Goal: Information Seeking & Learning: Learn about a topic

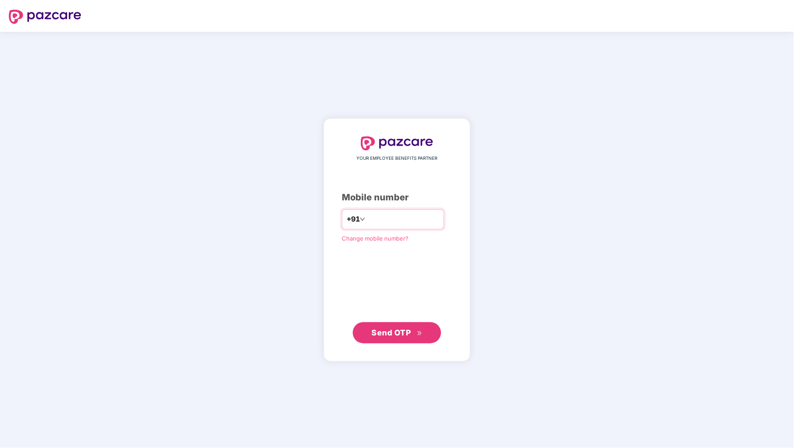
click at [369, 216] on input "number" at bounding box center [403, 219] width 72 height 14
type input "**********"
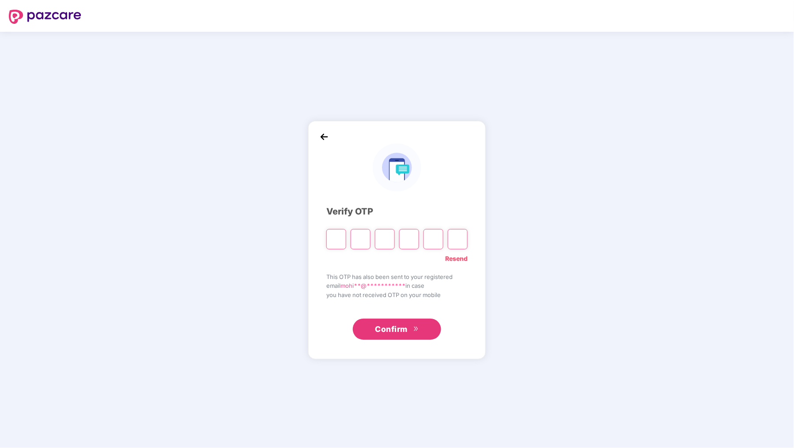
type input "*"
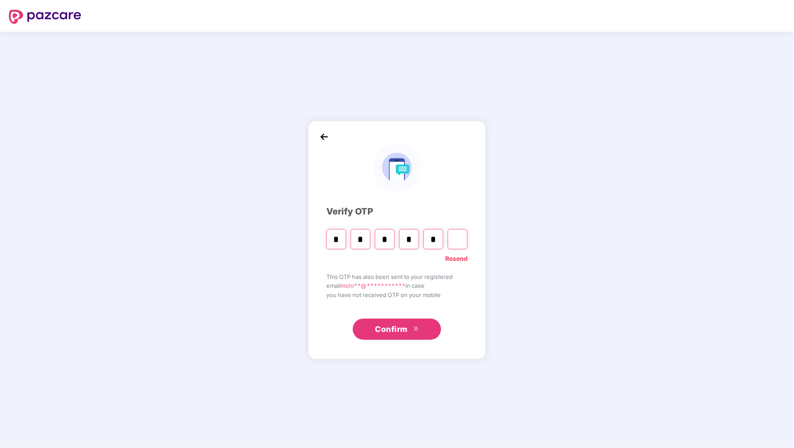
type input "*"
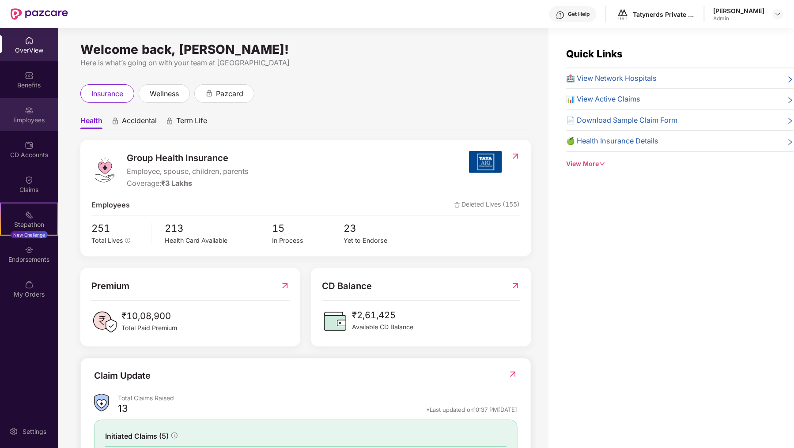
click at [29, 111] on img at bounding box center [29, 110] width 9 height 9
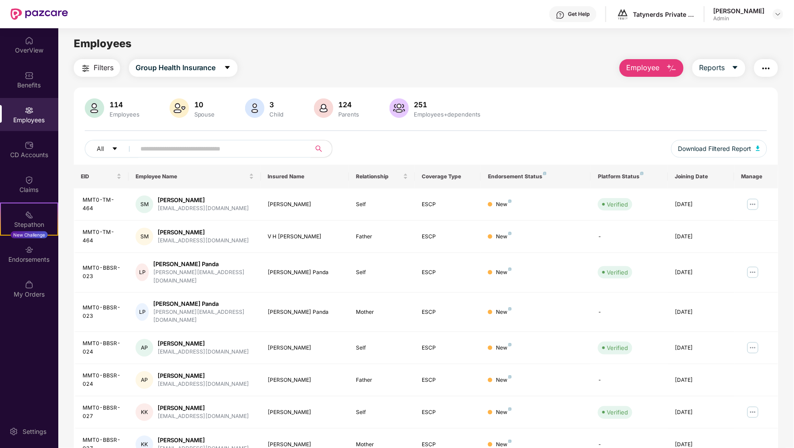
click at [183, 149] on input "text" at bounding box center [219, 148] width 159 height 13
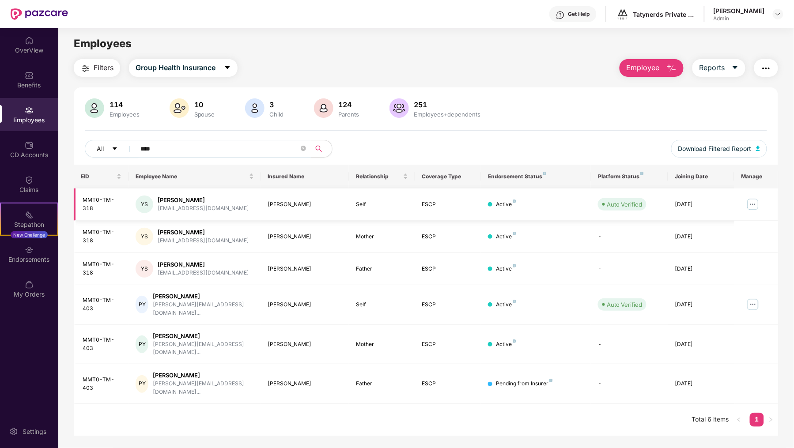
type input "****"
click at [759, 205] on img at bounding box center [753, 204] width 14 height 14
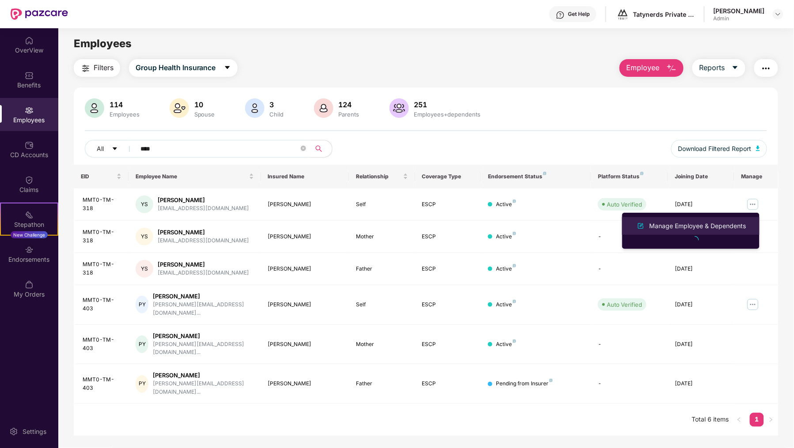
click at [705, 223] on div "Manage Employee & Dependents" at bounding box center [698, 226] width 100 height 10
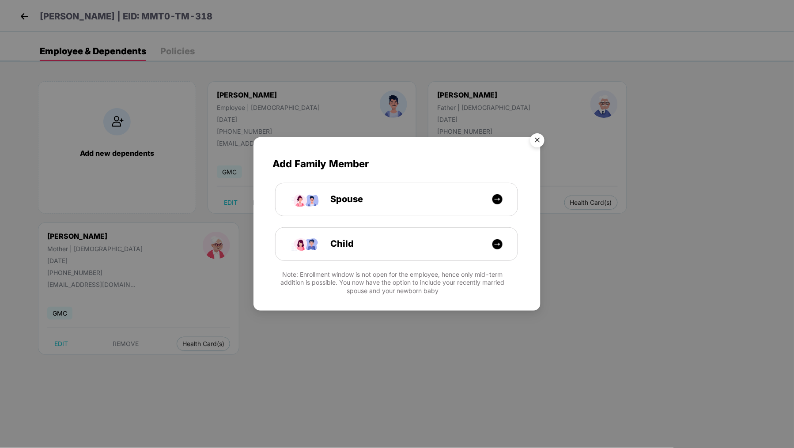
click at [540, 141] on img "Close" at bounding box center [537, 141] width 25 height 25
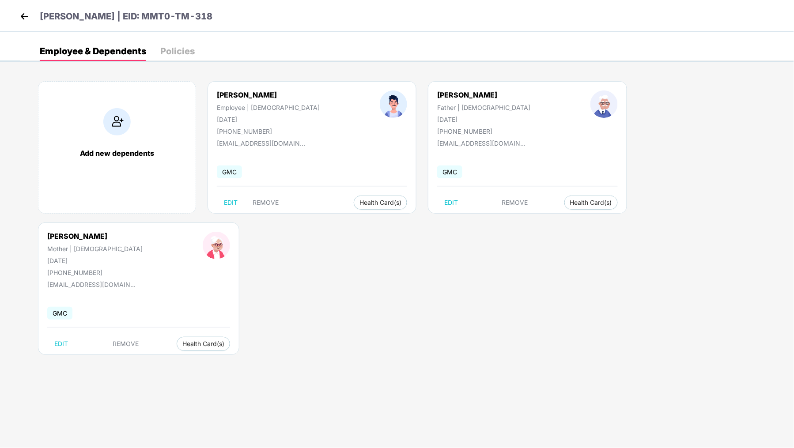
click at [23, 12] on img at bounding box center [24, 16] width 13 height 13
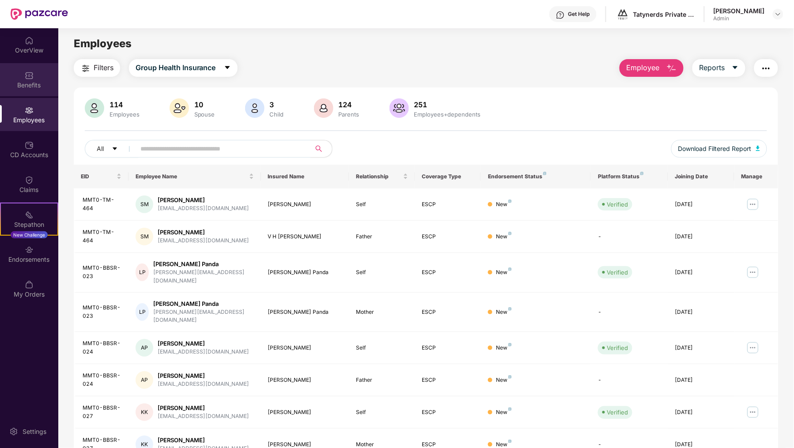
click at [33, 76] on img at bounding box center [29, 75] width 9 height 9
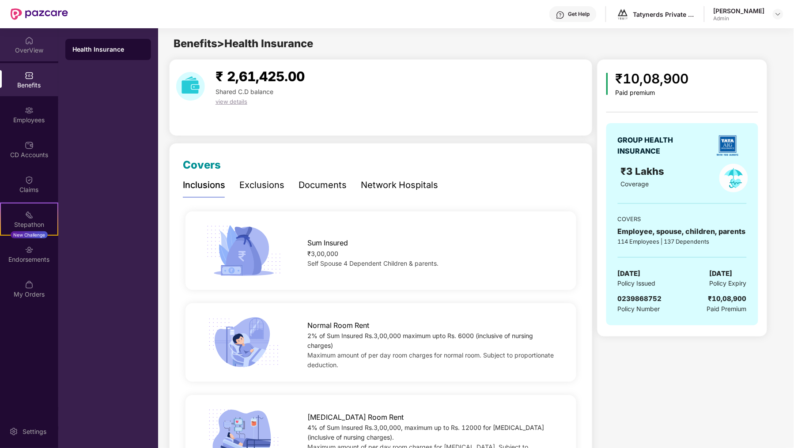
click at [41, 49] on div "OverView" at bounding box center [29, 50] width 58 height 9
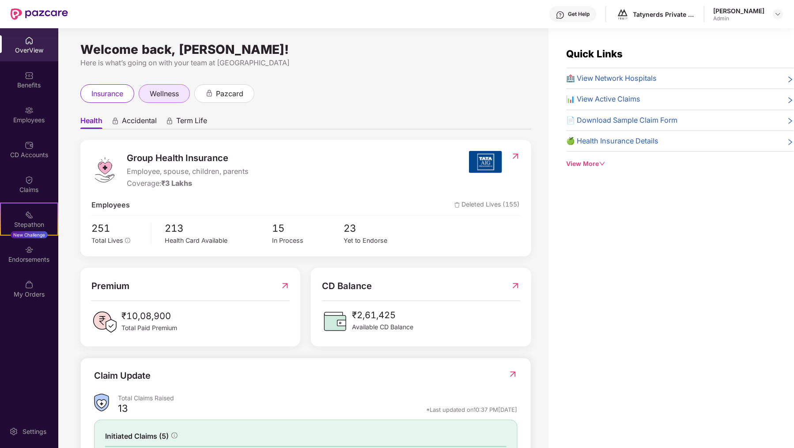
click at [163, 96] on span "wellness" at bounding box center [164, 93] width 29 height 11
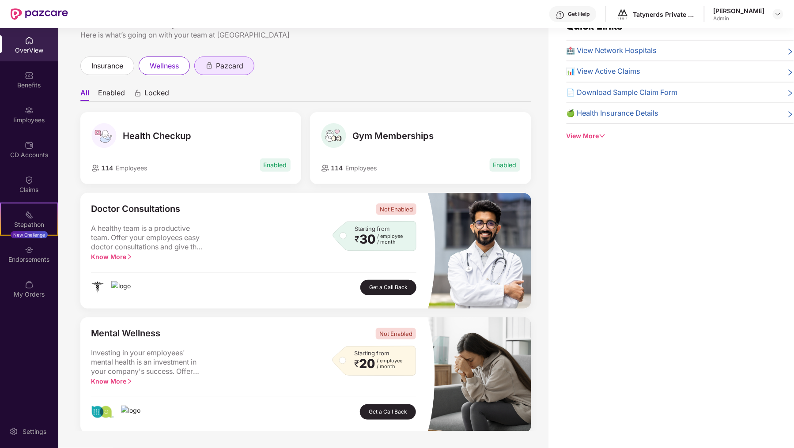
click at [235, 70] on span "pazcard" at bounding box center [229, 65] width 27 height 11
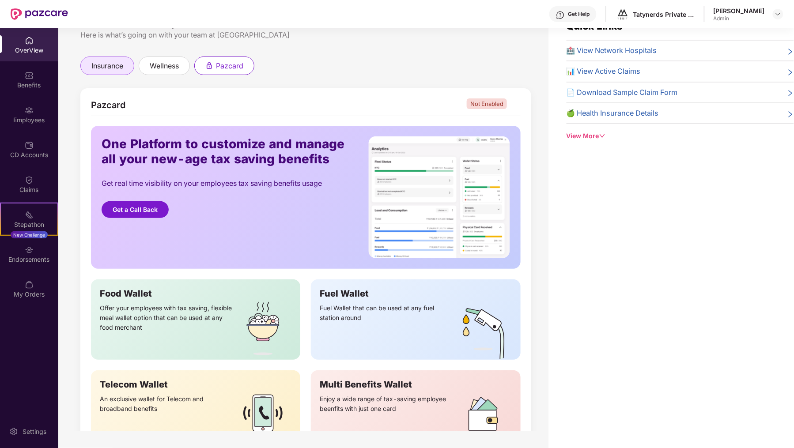
click at [118, 68] on span "insurance" at bounding box center [107, 65] width 32 height 11
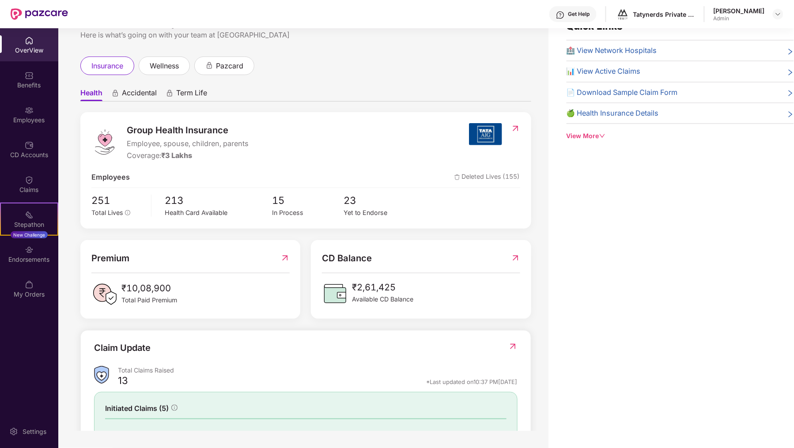
click at [144, 95] on span "Accidental" at bounding box center [139, 94] width 35 height 13
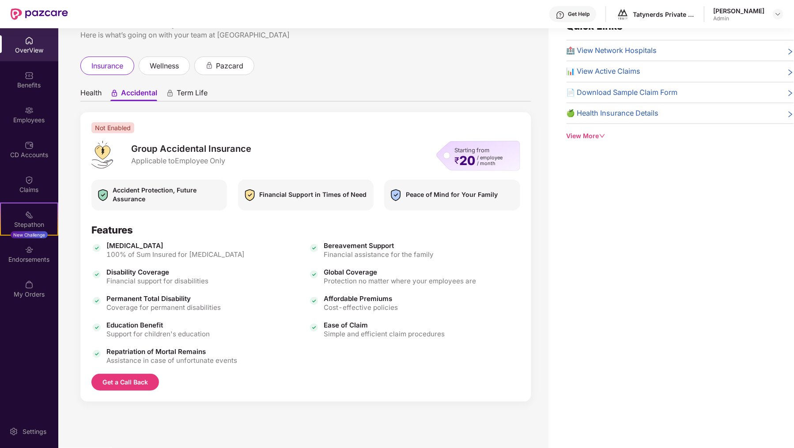
click at [82, 90] on span "Health" at bounding box center [90, 94] width 21 height 13
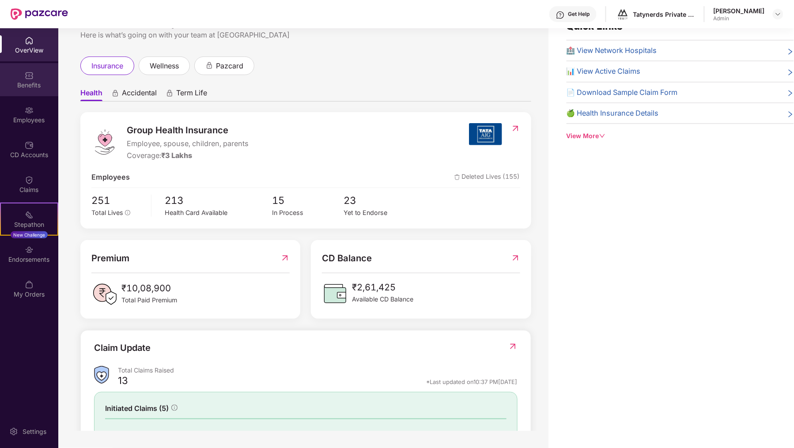
click at [29, 68] on div "Benefits" at bounding box center [29, 79] width 58 height 33
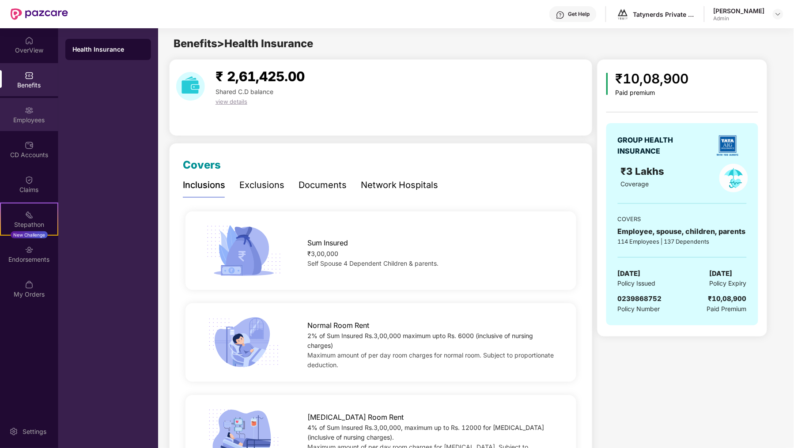
click at [34, 116] on div "Employees" at bounding box center [29, 120] width 58 height 9
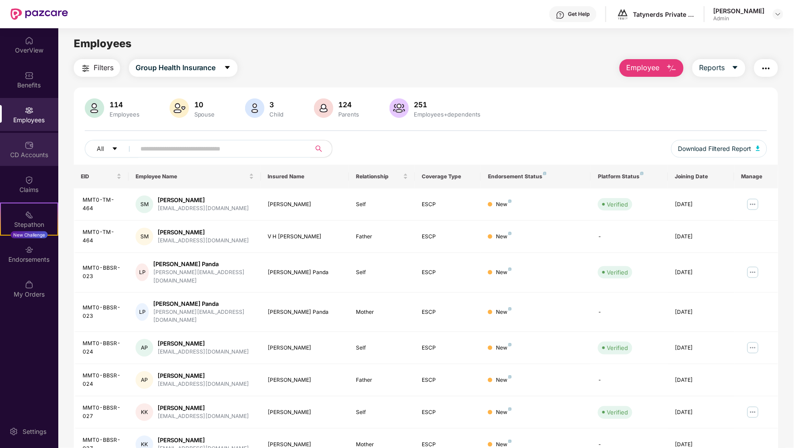
click at [30, 144] on img at bounding box center [29, 145] width 9 height 9
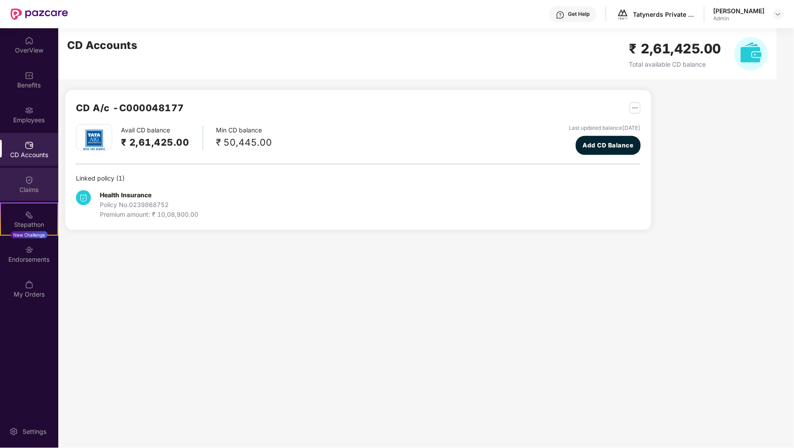
click at [30, 186] on div "Claims" at bounding box center [29, 189] width 58 height 9
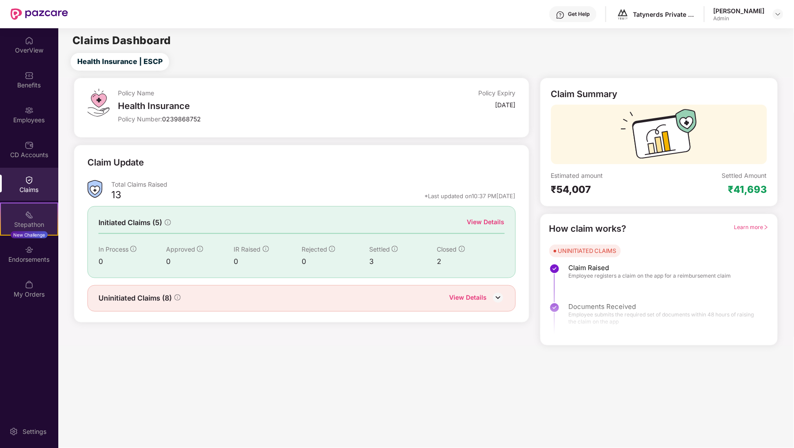
click at [38, 220] on div "Stepathon" at bounding box center [29, 224] width 57 height 9
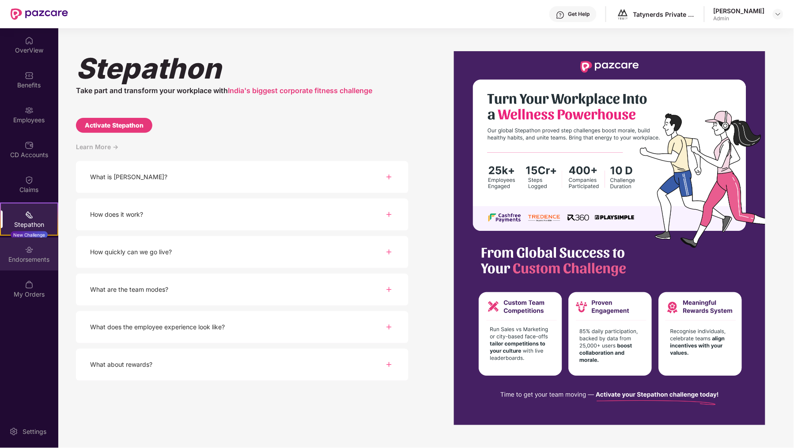
click at [24, 256] on div "Endorsements" at bounding box center [29, 259] width 58 height 9
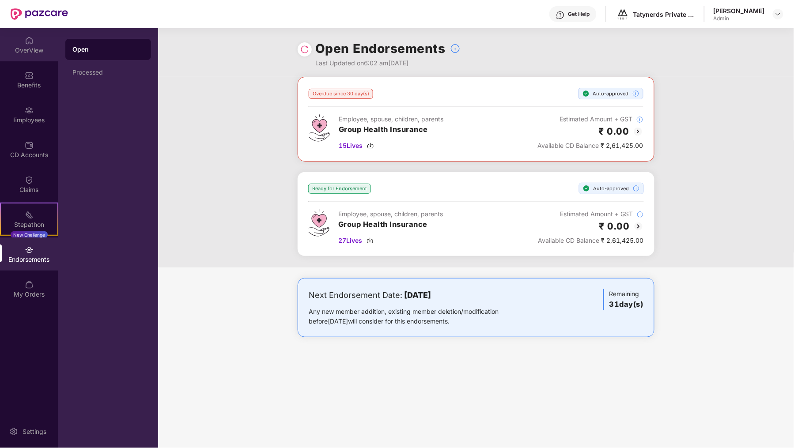
click at [29, 39] on img at bounding box center [29, 40] width 9 height 9
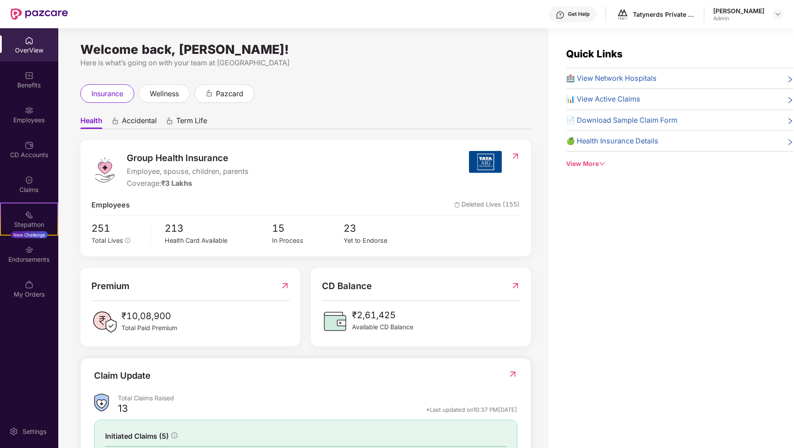
click at [589, 163] on div "View More" at bounding box center [680, 164] width 227 height 10
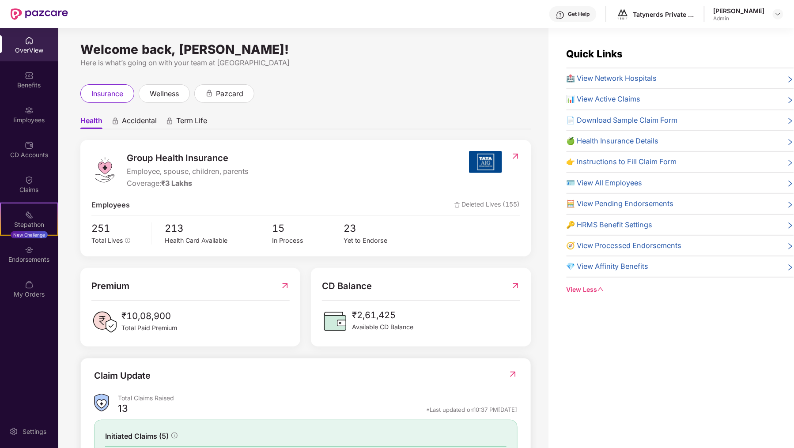
click at [647, 140] on span "🍏 Health Insurance Details" at bounding box center [613, 141] width 92 height 11
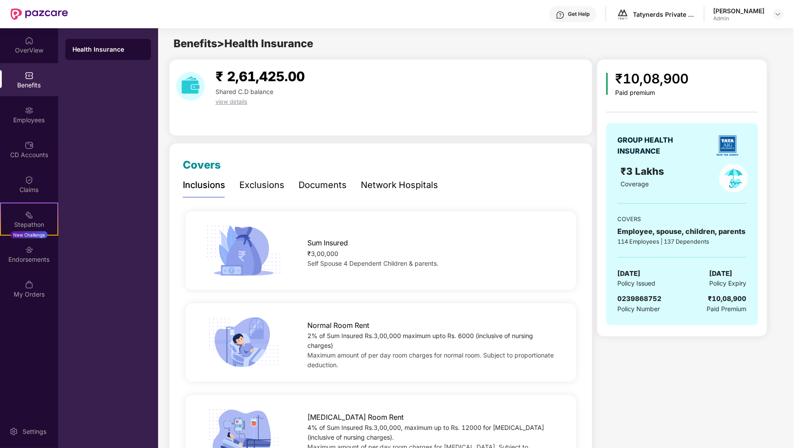
click at [253, 185] on div "Exclusions" at bounding box center [261, 185] width 45 height 14
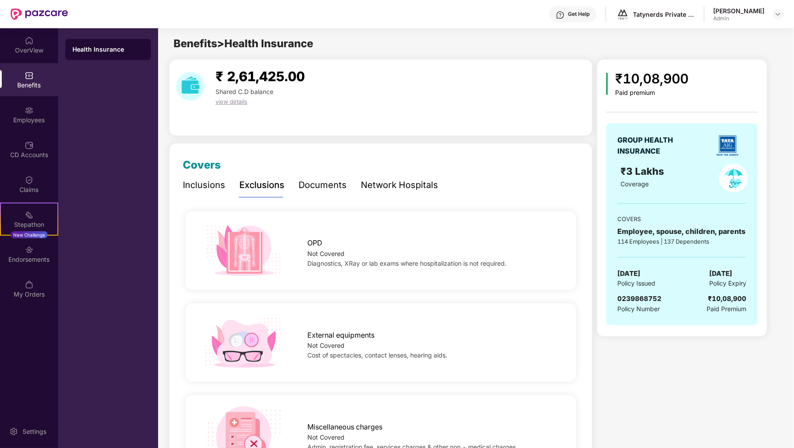
click at [388, 181] on div "Network Hospitals" at bounding box center [399, 185] width 77 height 14
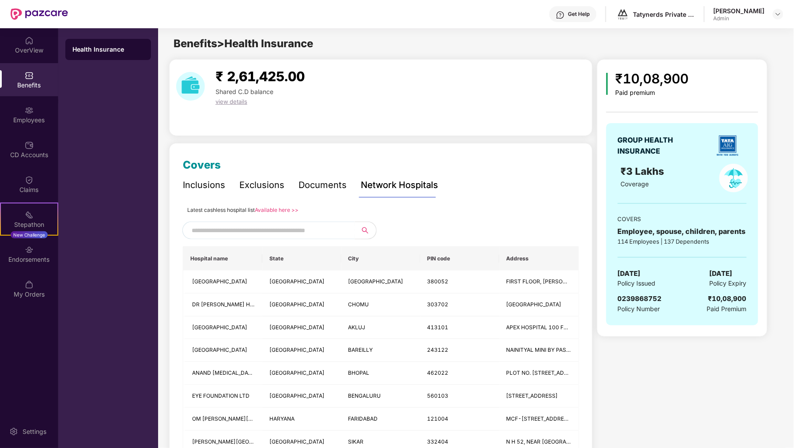
click at [266, 183] on div "Exclusions" at bounding box center [261, 185] width 45 height 14
